Goal: Information Seeking & Learning: Find specific fact

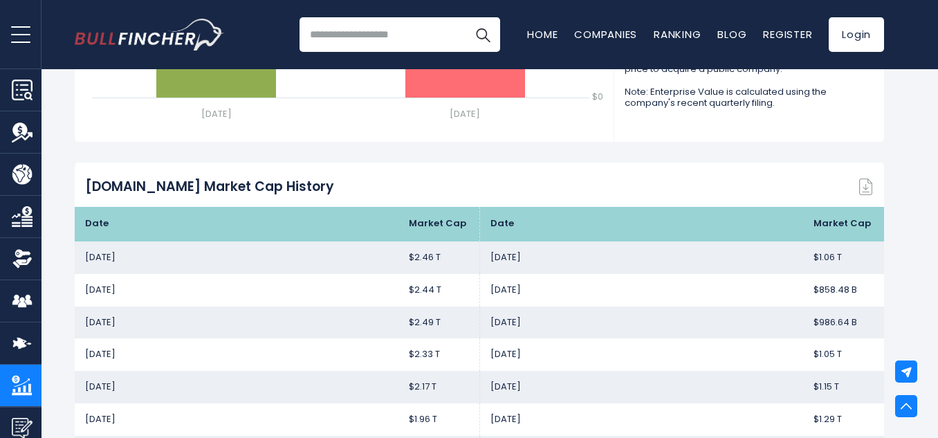
scroll to position [899, 0]
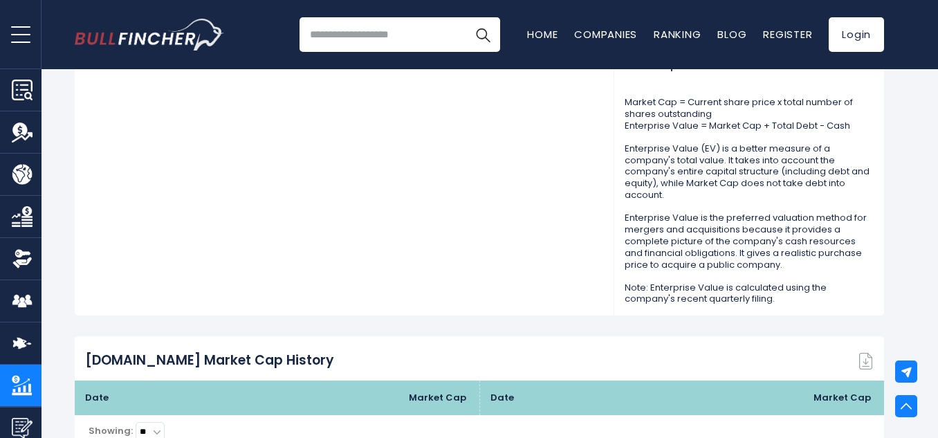
scroll to position [968, 0]
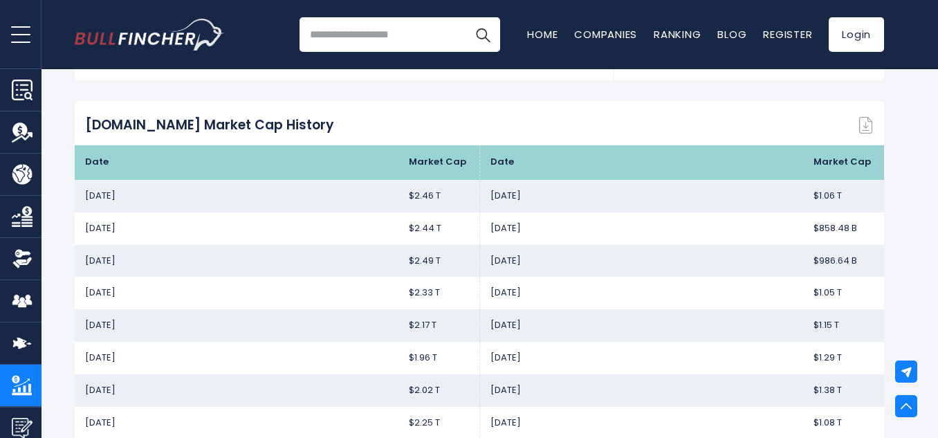
scroll to position [968, 0]
